Goal: Task Accomplishment & Management: Manage account settings

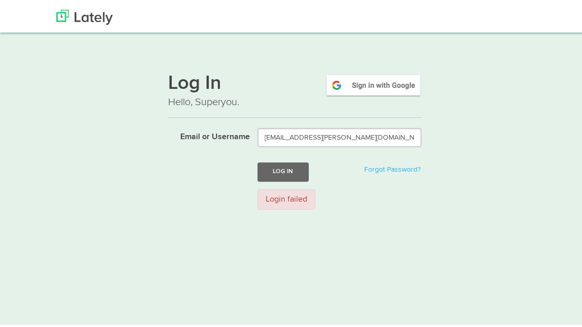
type input "[EMAIL_ADDRESS][PERSON_NAME][DOMAIN_NAME]"
click at [373, 83] on img at bounding box center [373, 83] width 97 height 23
click at [95, 14] on img at bounding box center [84, 15] width 56 height 15
